Goal: Task Accomplishment & Management: Complete application form

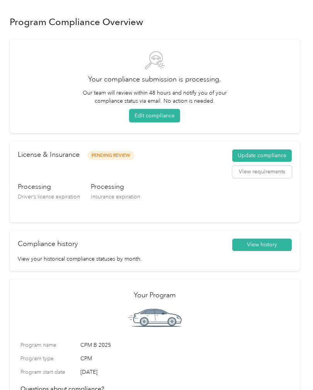
click at [174, 118] on button "Edit compliance" at bounding box center [154, 116] width 51 height 14
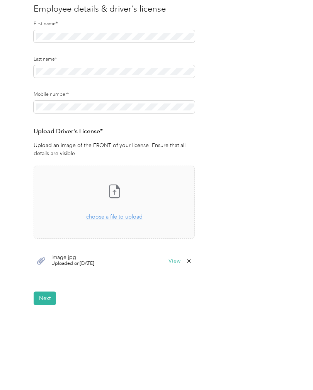
scroll to position [81, 0]
click at [87, 262] on span "Uploaded on [DATE]" at bounding box center [72, 264] width 43 height 7
click at [179, 261] on button "View" at bounding box center [175, 261] width 12 height 5
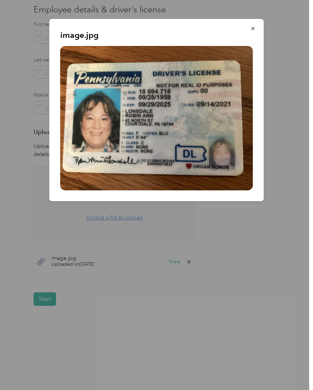
click at [291, 186] on div "image.jpg" at bounding box center [264, 111] width 215 height 185
click at [216, 139] on img at bounding box center [156, 118] width 193 height 145
click at [213, 138] on img at bounding box center [156, 118] width 193 height 145
click at [255, 34] on button "button" at bounding box center [253, 29] width 16 height 14
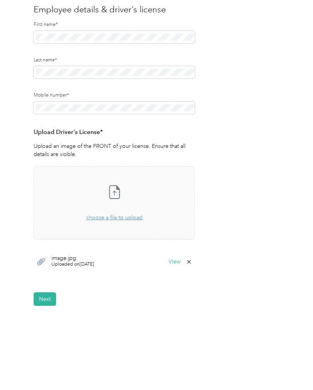
click at [82, 258] on span "image.jpg" at bounding box center [72, 258] width 43 height 5
click at [86, 257] on span "image.jpg" at bounding box center [72, 258] width 43 height 5
click at [192, 262] on icon at bounding box center [189, 262] width 6 height 6
click at [152, 266] on button "No" at bounding box center [153, 267] width 14 height 12
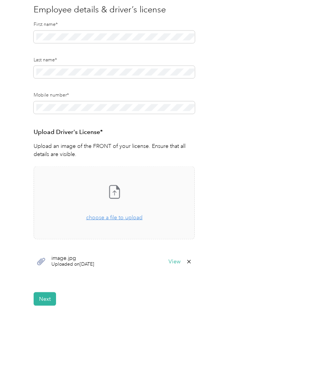
click at [181, 259] on button "View" at bounding box center [175, 261] width 12 height 5
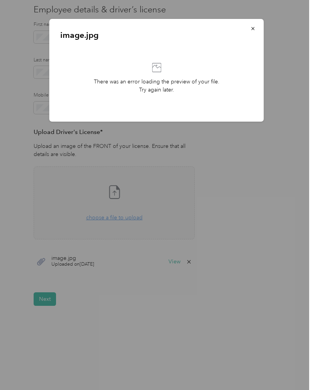
click at [260, 29] on button "button" at bounding box center [253, 29] width 16 height 14
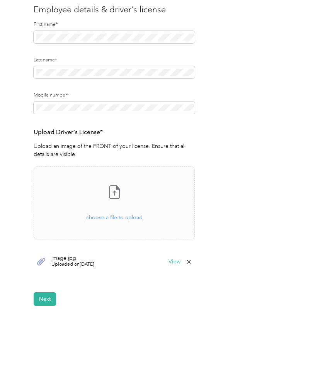
click at [135, 215] on span "choose a file to upload" at bounding box center [114, 218] width 56 height 7
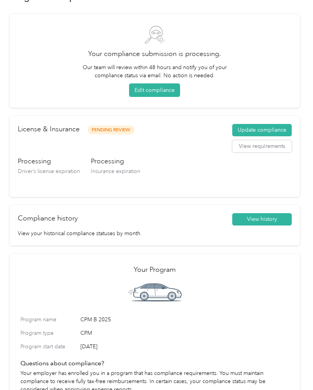
scroll to position [26, 0]
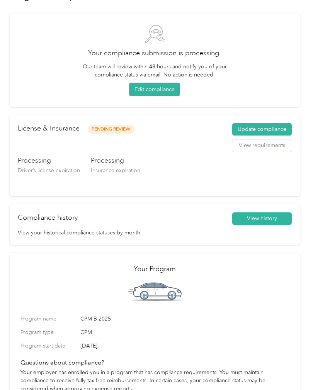
click at [280, 129] on button "Update compliance" at bounding box center [262, 129] width 60 height 12
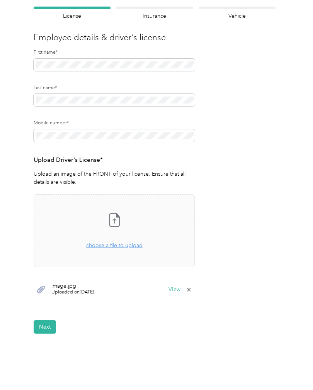
scroll to position [53, 0]
click at [119, 222] on icon at bounding box center [114, 220] width 10 height 13
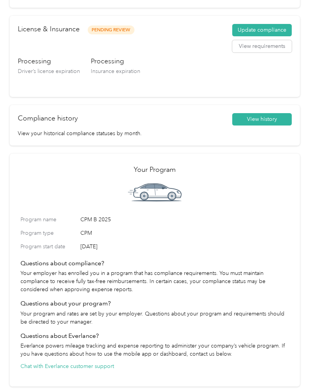
scroll to position [98, 0]
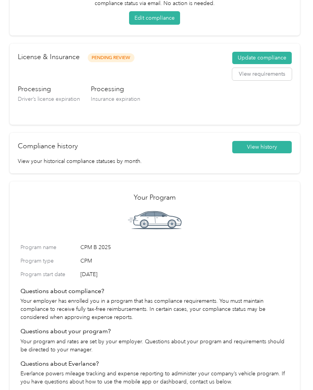
click at [285, 147] on button "View history" at bounding box center [262, 147] width 60 height 12
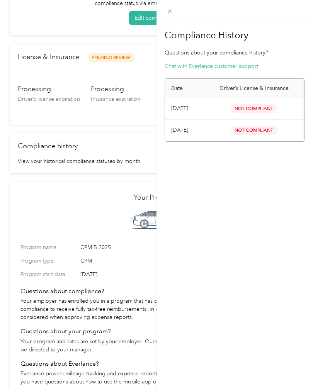
scroll to position [0, 0]
click at [168, 14] on icon at bounding box center [170, 11] width 7 height 7
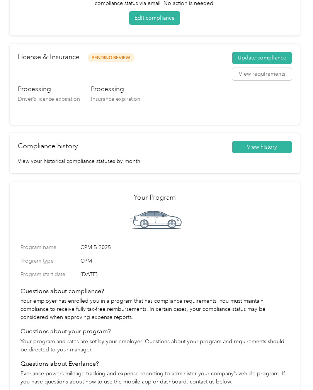
click at [280, 146] on button "View history" at bounding box center [262, 147] width 60 height 12
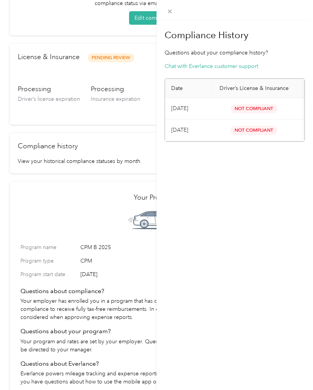
click at [275, 109] on span "Not Compliant" at bounding box center [254, 108] width 47 height 9
click at [268, 109] on span "Not Compliant" at bounding box center [254, 108] width 47 height 9
click at [256, 68] on button "Chat with Everlance customer support" at bounding box center [212, 66] width 94 height 8
click at [171, 12] on icon at bounding box center [170, 12] width 4 height 4
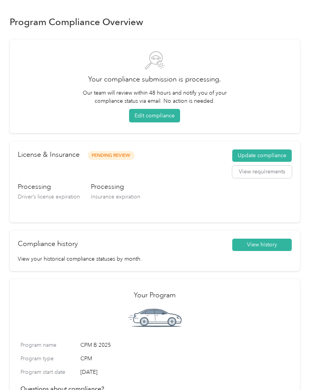
click at [161, 118] on button "Edit compliance" at bounding box center [154, 116] width 51 height 14
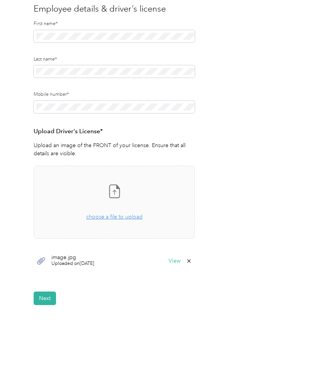
scroll to position [81, 0]
click at [136, 218] on span "choose a file to upload" at bounding box center [114, 218] width 56 height 7
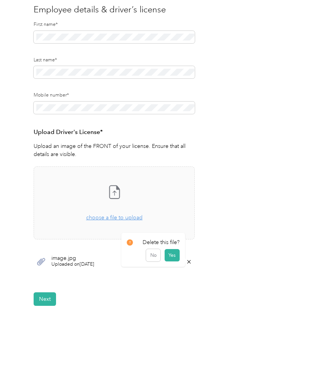
click at [117, 196] on icon at bounding box center [114, 191] width 15 height 15
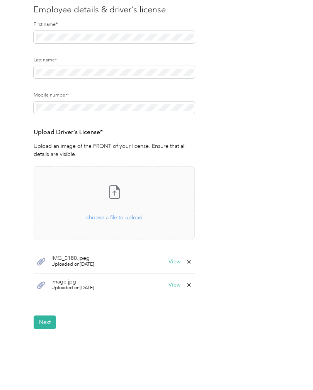
click at [192, 286] on icon at bounding box center [189, 285] width 6 height 6
click at [177, 291] on button "Yes" at bounding box center [172, 290] width 15 height 12
click at [51, 300] on button "Next" at bounding box center [45, 300] width 22 height 14
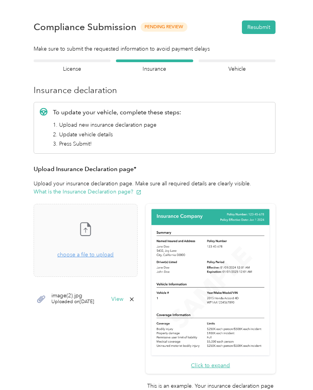
click at [93, 227] on icon at bounding box center [85, 229] width 15 height 15
click at [138, 298] on div "image(2).jpg Uploaded on 8/29/2025 View" at bounding box center [86, 299] width 104 height 23
click at [123, 299] on button "View" at bounding box center [117, 299] width 12 height 5
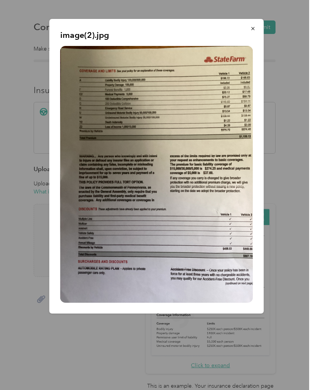
click at [255, 29] on icon "button" at bounding box center [253, 28] width 5 height 5
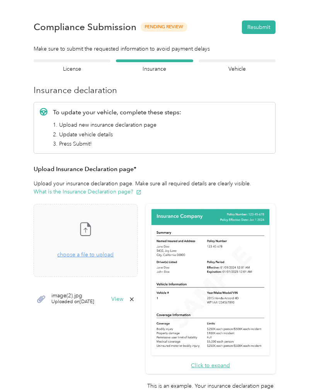
click at [133, 299] on icon at bounding box center [131, 299] width 3 height 3
click at [144, 306] on button "Yes" at bounding box center [140, 304] width 15 height 12
click at [91, 235] on icon at bounding box center [86, 229] width 10 height 13
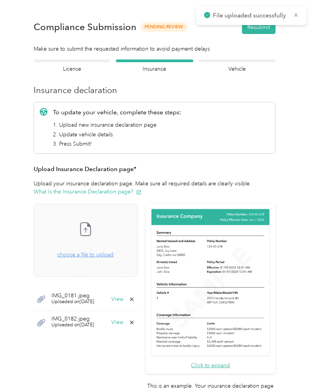
click at [123, 301] on button "View" at bounding box center [117, 299] width 12 height 5
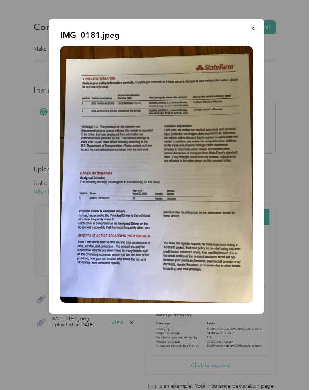
click at [258, 27] on button "button" at bounding box center [253, 29] width 16 height 14
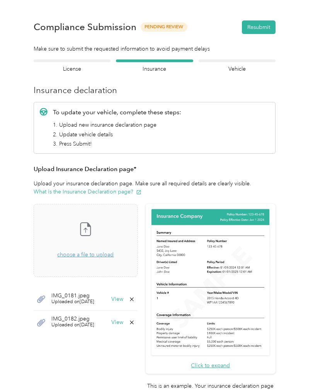
click at [123, 324] on button "View" at bounding box center [117, 322] width 12 height 5
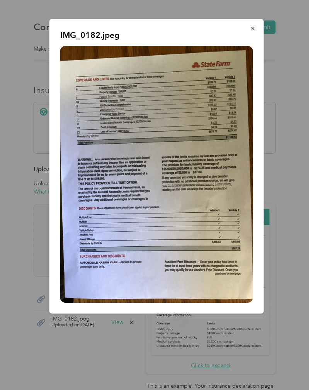
click at [258, 28] on button "button" at bounding box center [253, 29] width 16 height 14
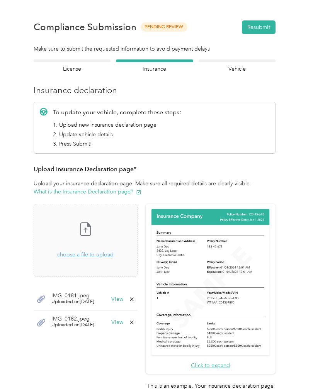
click at [78, 299] on span "Uploaded on 9/3/2025" at bounding box center [72, 302] width 43 height 7
click at [123, 302] on button "View" at bounding box center [117, 299] width 12 height 5
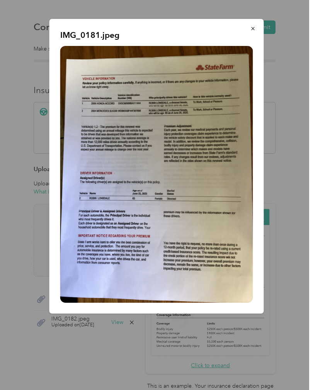
click at [254, 34] on button "button" at bounding box center [253, 29] width 16 height 14
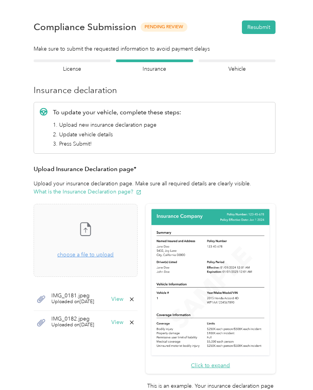
click at [123, 324] on button "View" at bounding box center [117, 322] width 12 height 5
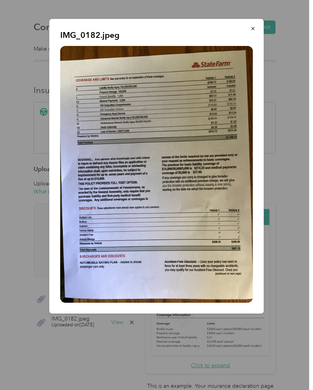
click at [259, 27] on button "button" at bounding box center [253, 29] width 16 height 14
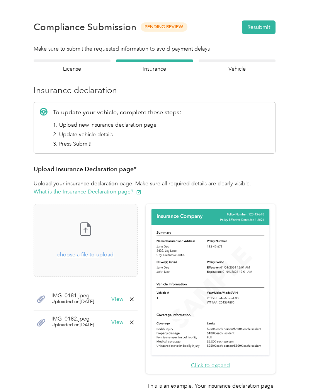
click at [123, 297] on button "View" at bounding box center [117, 299] width 12 height 5
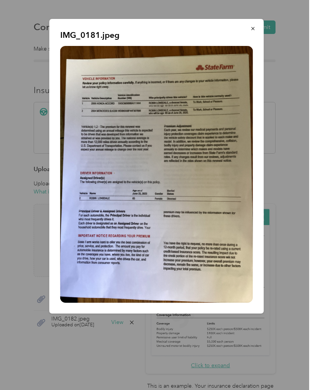
click at [249, 32] on button "button" at bounding box center [253, 29] width 16 height 14
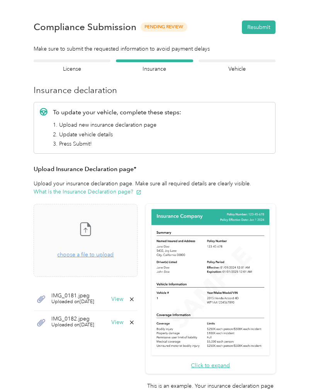
click at [93, 230] on icon at bounding box center [85, 229] width 15 height 15
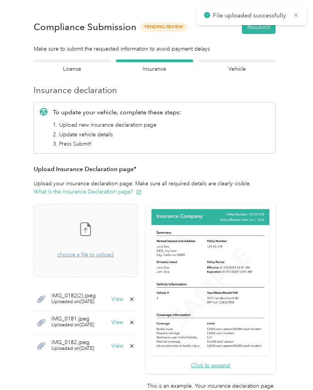
click at [138, 351] on div "IMG_0182.jpeg Uploaded on 9/3/2025 View" at bounding box center [86, 346] width 104 height 23
click at [123, 346] on button "View" at bounding box center [117, 346] width 12 height 5
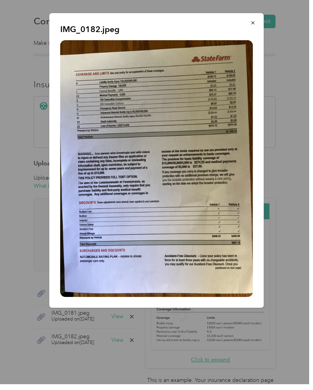
scroll to position [27, 0]
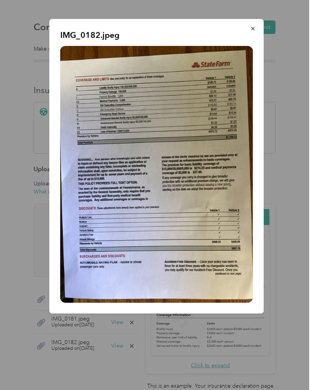
click at [249, 30] on button "button" at bounding box center [253, 29] width 16 height 14
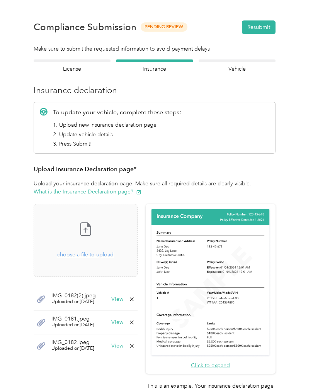
click at [123, 297] on button "View" at bounding box center [117, 299] width 12 height 5
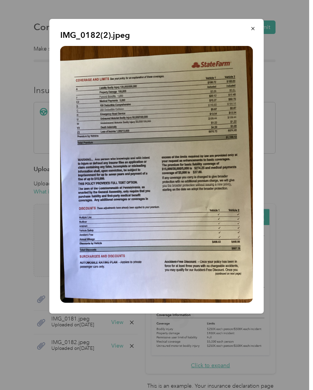
click at [256, 31] on icon "button" at bounding box center [253, 28] width 5 height 5
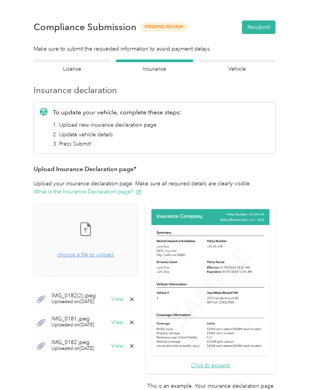
click at [123, 344] on button "View" at bounding box center [117, 346] width 12 height 5
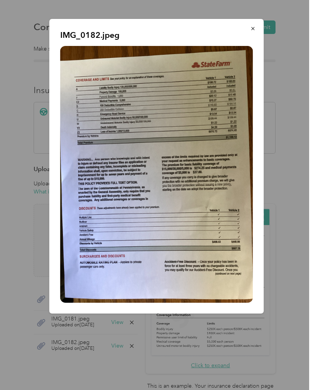
click at [251, 30] on icon "button" at bounding box center [253, 28] width 5 height 5
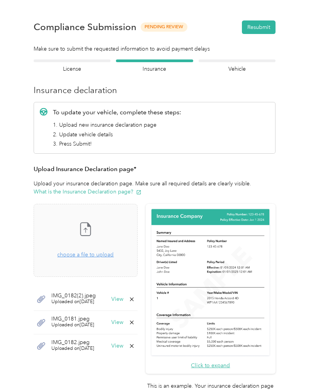
click at [110, 252] on span "choose a file to upload" at bounding box center [85, 255] width 56 height 7
click at [123, 297] on button "View" at bounding box center [117, 299] width 12 height 5
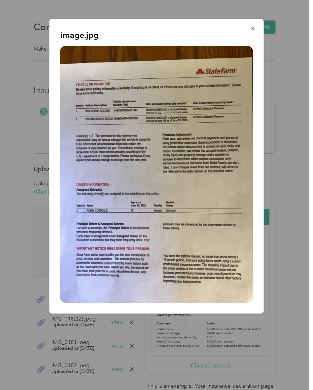
click at [256, 30] on button "button" at bounding box center [253, 29] width 16 height 14
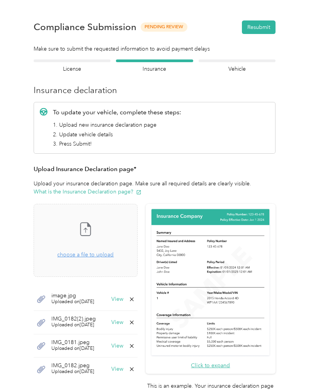
click at [123, 320] on button "View" at bounding box center [117, 322] width 12 height 5
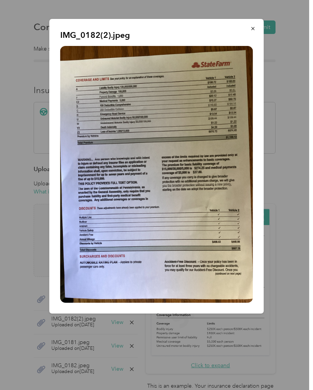
click at [252, 28] on icon "button" at bounding box center [252, 28] width 3 height 3
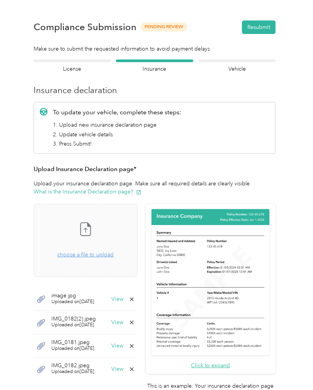
click at [123, 297] on button "View" at bounding box center [117, 299] width 12 height 5
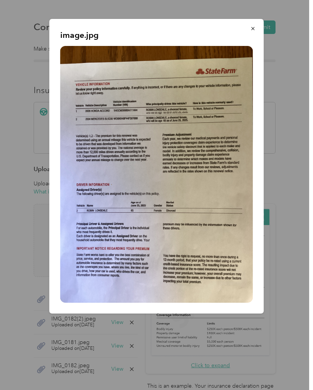
click at [254, 29] on icon "button" at bounding box center [253, 28] width 5 height 5
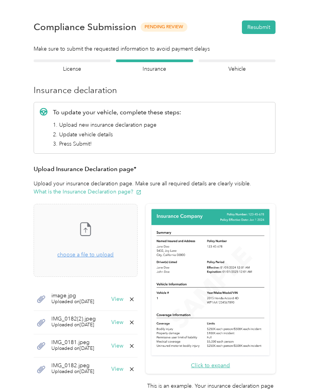
click at [123, 320] on button "View" at bounding box center [117, 322] width 12 height 5
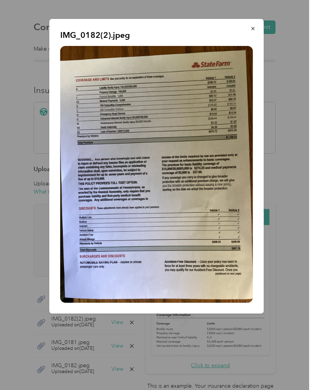
click at [257, 30] on button "button" at bounding box center [253, 29] width 16 height 14
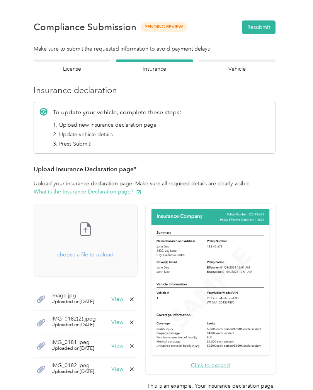
click at [123, 344] on button "View" at bounding box center [117, 346] width 12 height 5
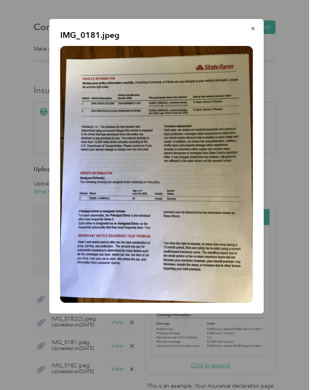
click at [257, 29] on button "button" at bounding box center [253, 29] width 16 height 14
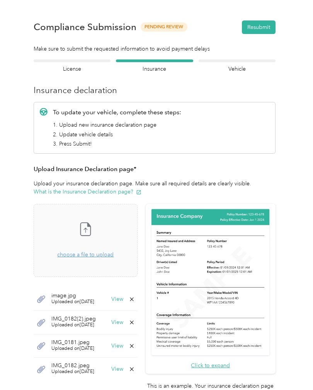
click at [123, 367] on button "View" at bounding box center [117, 369] width 12 height 5
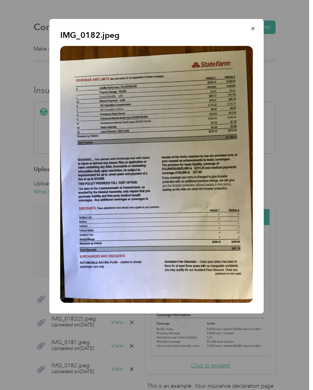
click at [251, 29] on icon "button" at bounding box center [253, 28] width 5 height 5
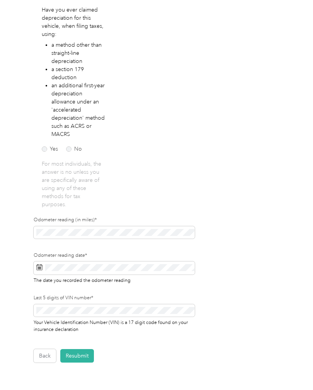
scroll to position [123, 0]
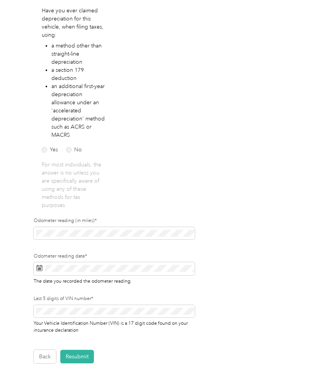
click at [80, 359] on button "Resubmit" at bounding box center [77, 357] width 34 height 14
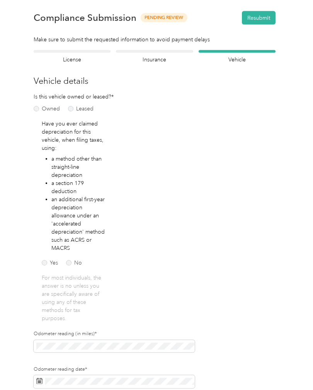
scroll to position [0, 0]
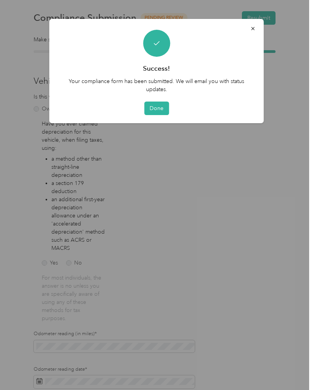
click at [160, 113] on button "Done" at bounding box center [156, 109] width 25 height 14
